Goal: Navigation & Orientation: Find specific page/section

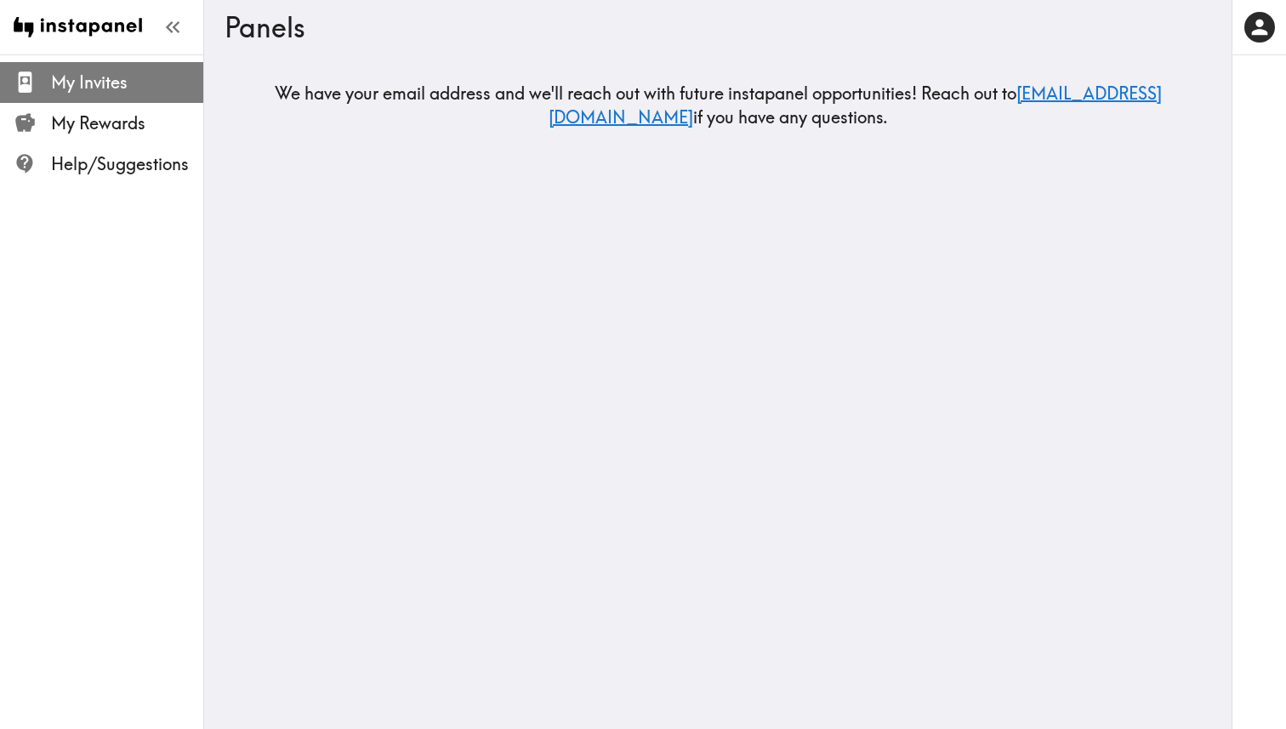
click at [111, 89] on span "My Invites" at bounding box center [127, 83] width 152 height 24
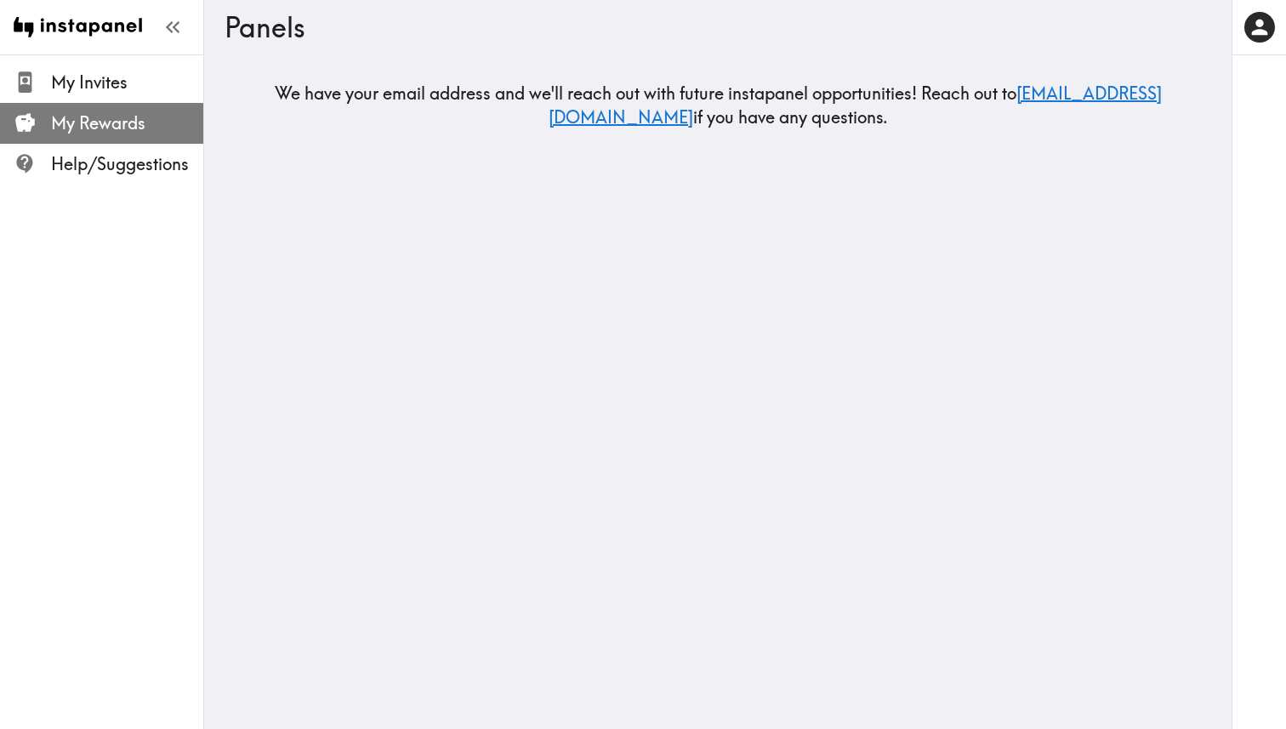
click at [105, 128] on span "My Rewards" at bounding box center [127, 123] width 152 height 24
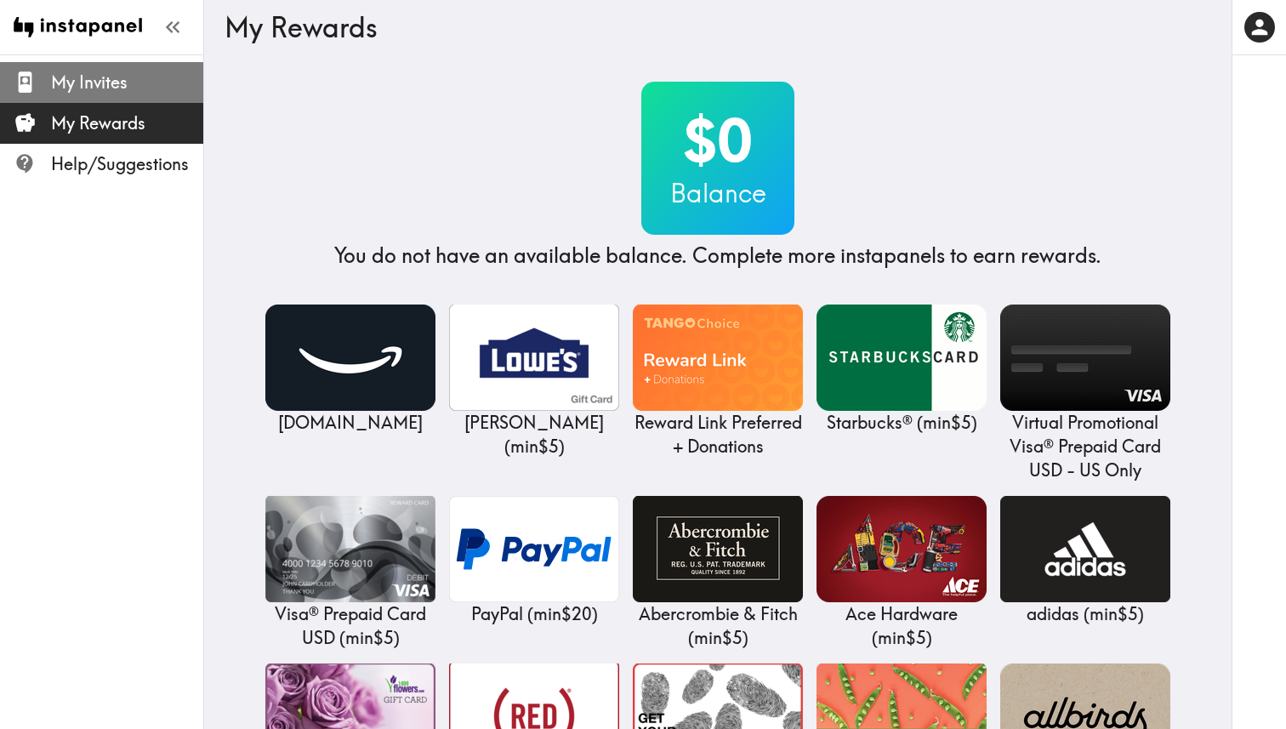
click at [101, 95] on span "My Invites" at bounding box center [127, 82] width 152 height 31
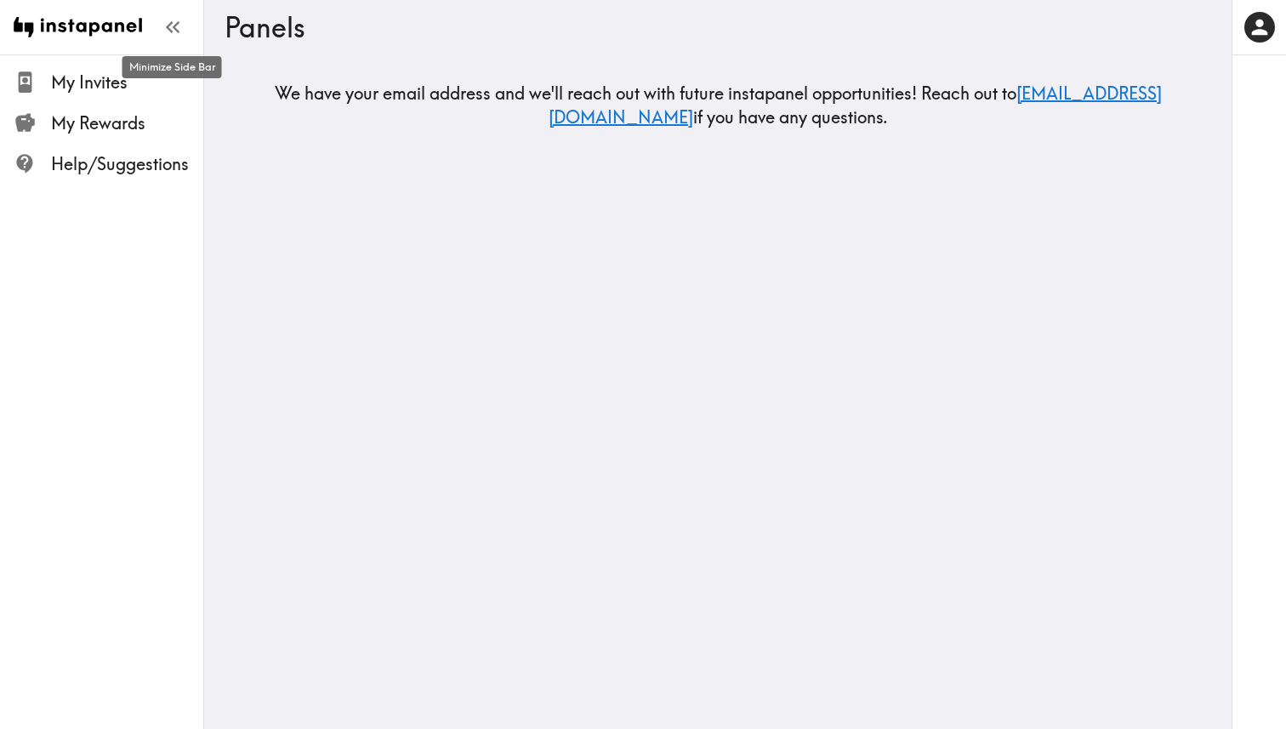
click at [172, 31] on icon "button" at bounding box center [169, 27] width 7 height 12
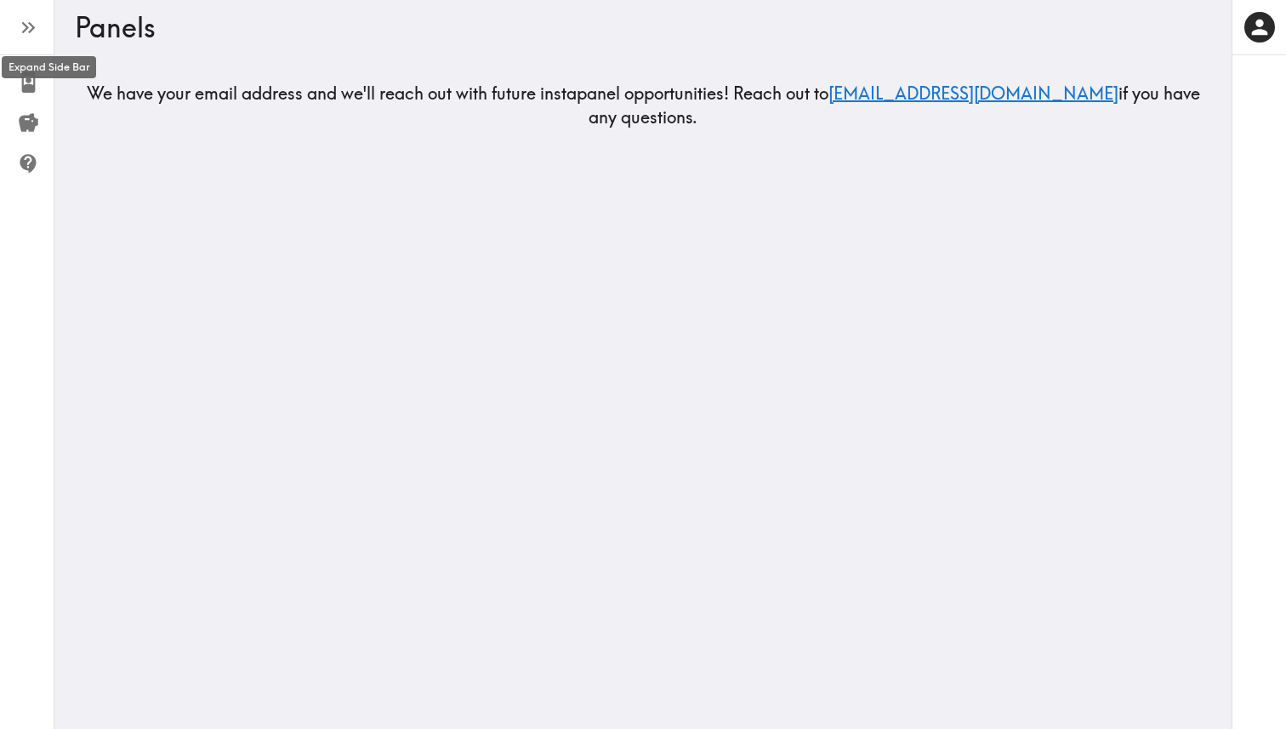
click at [25, 37] on icon "button" at bounding box center [28, 27] width 23 height 23
